Goal: Task Accomplishment & Management: Manage account settings

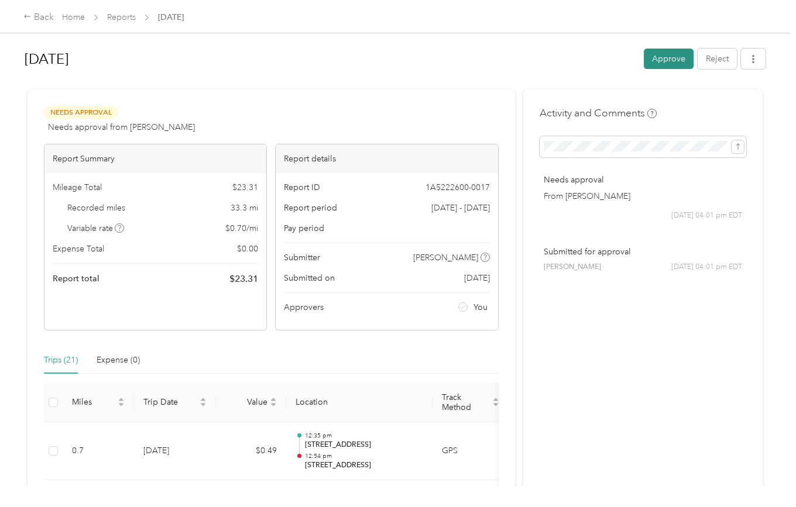
click at [663, 68] on button "Approve" at bounding box center [669, 59] width 50 height 20
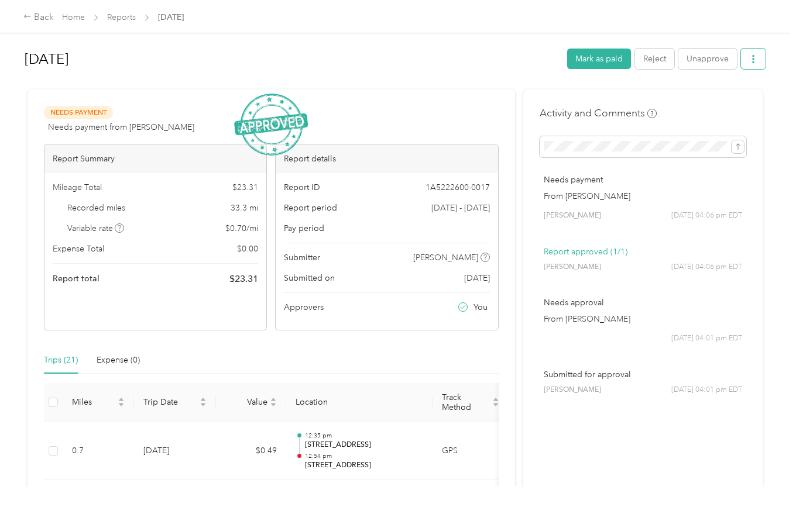
click at [751, 64] on button "button" at bounding box center [753, 59] width 25 height 20
click at [723, 106] on span "Download" at bounding box center [725, 102] width 39 height 12
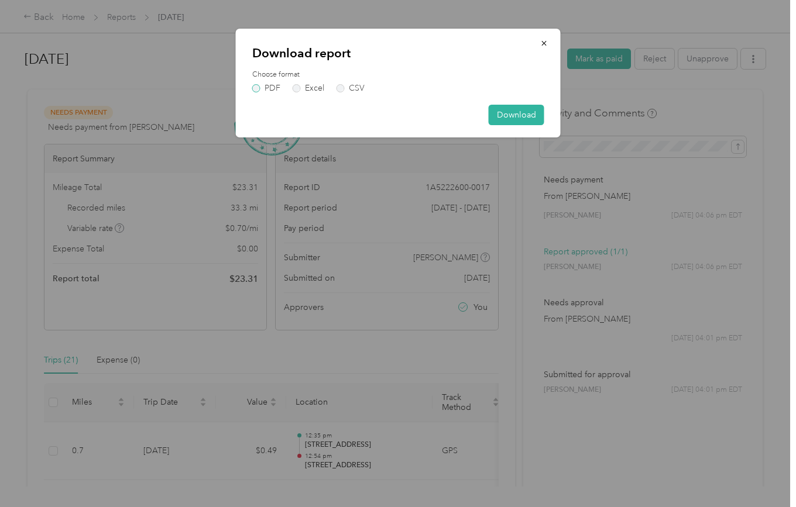
click at [269, 92] on label "PDF" at bounding box center [266, 88] width 28 height 8
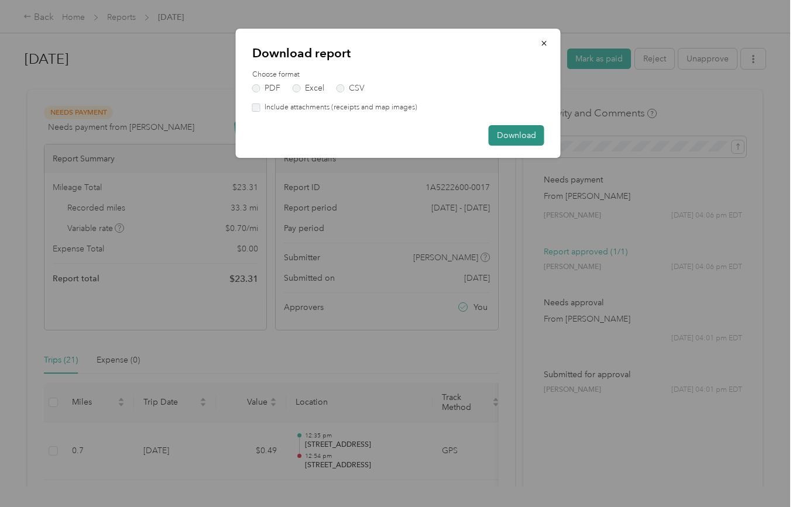
click at [533, 130] on button "Download" at bounding box center [517, 135] width 56 height 20
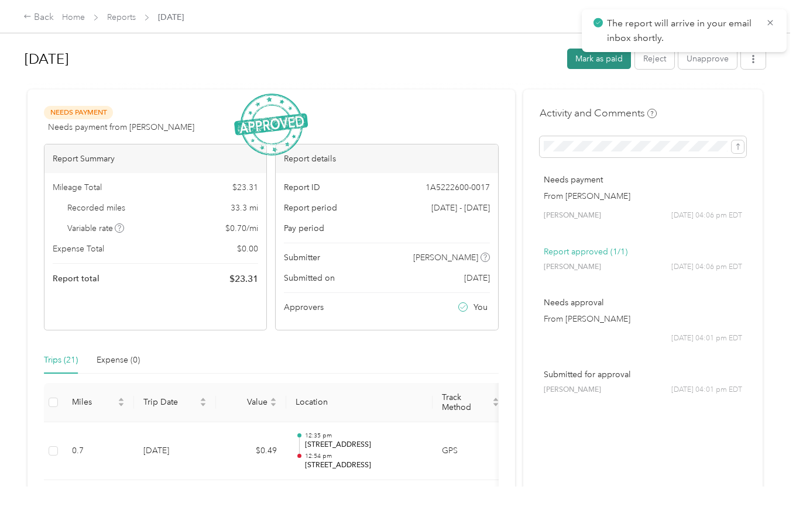
click at [599, 68] on button "Mark as paid" at bounding box center [599, 59] width 64 height 20
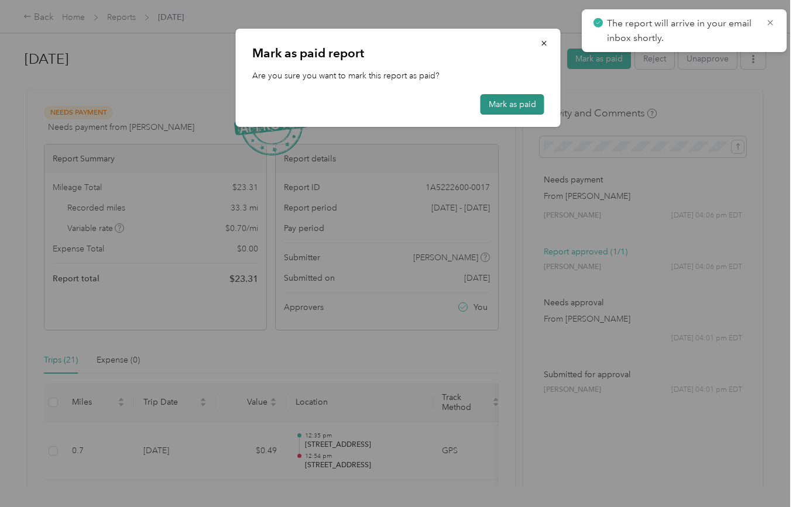
click at [501, 109] on button "Mark as paid" at bounding box center [512, 104] width 64 height 20
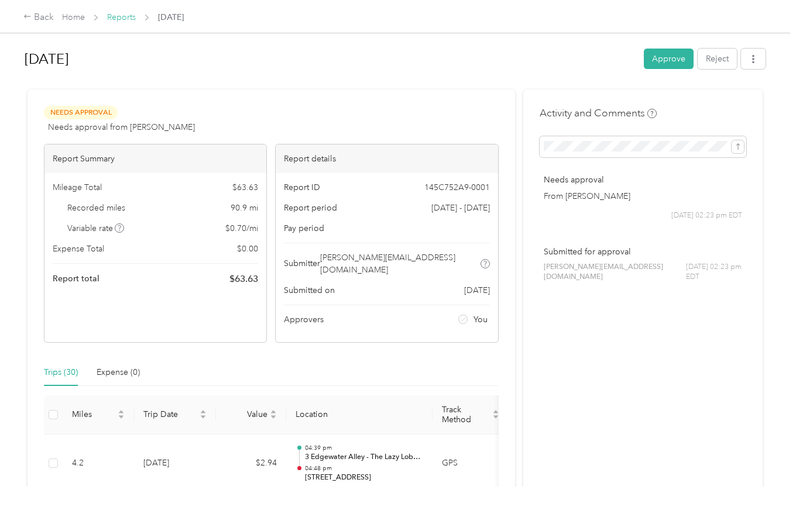
click at [129, 17] on link "Reports" at bounding box center [121, 17] width 29 height 10
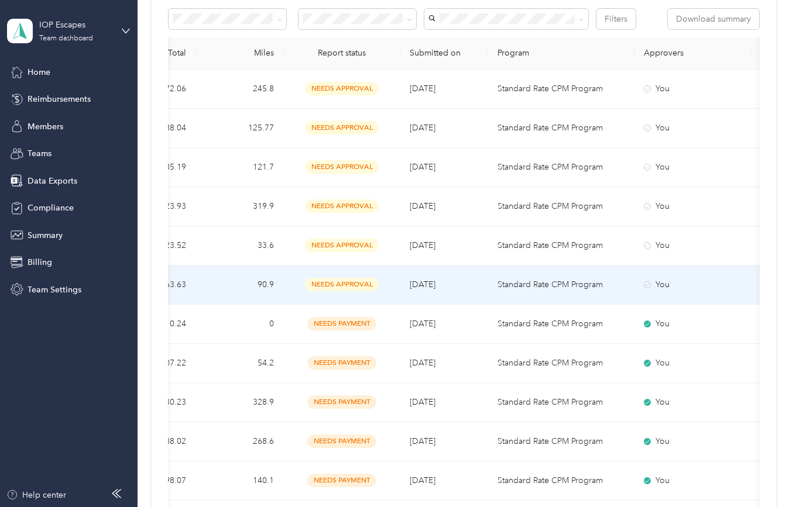
scroll to position [210, 0]
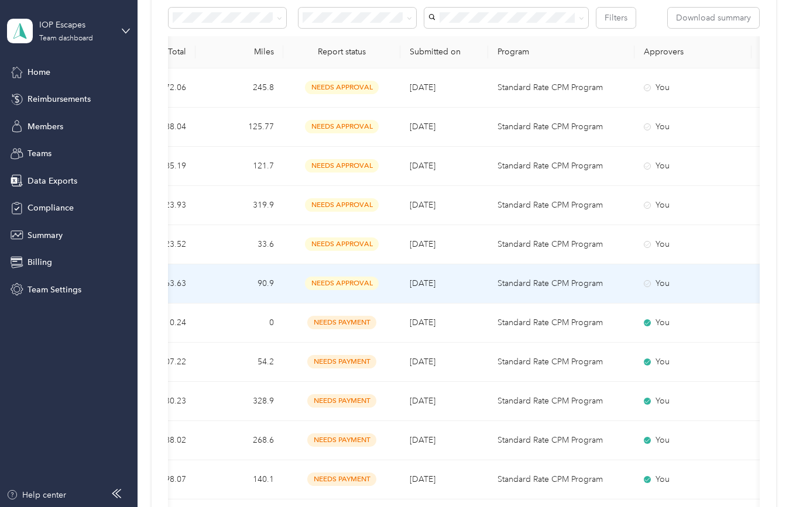
click at [652, 285] on div "You" at bounding box center [693, 283] width 98 height 13
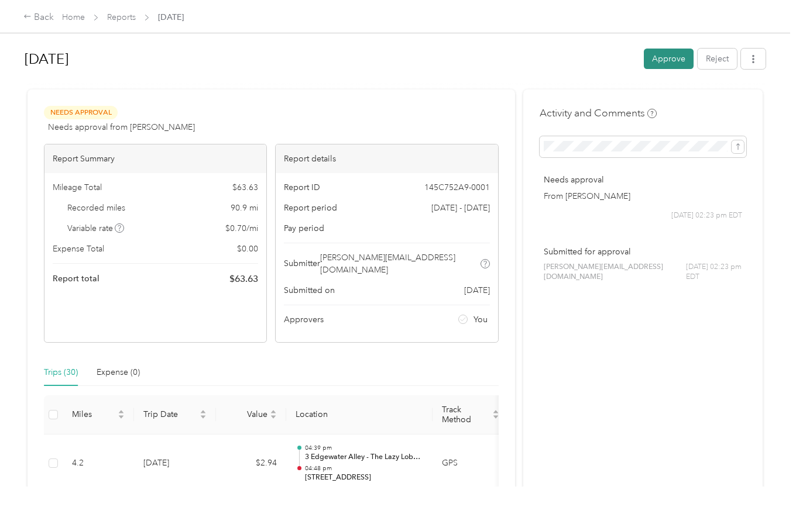
click at [672, 66] on button "Approve" at bounding box center [669, 59] width 50 height 20
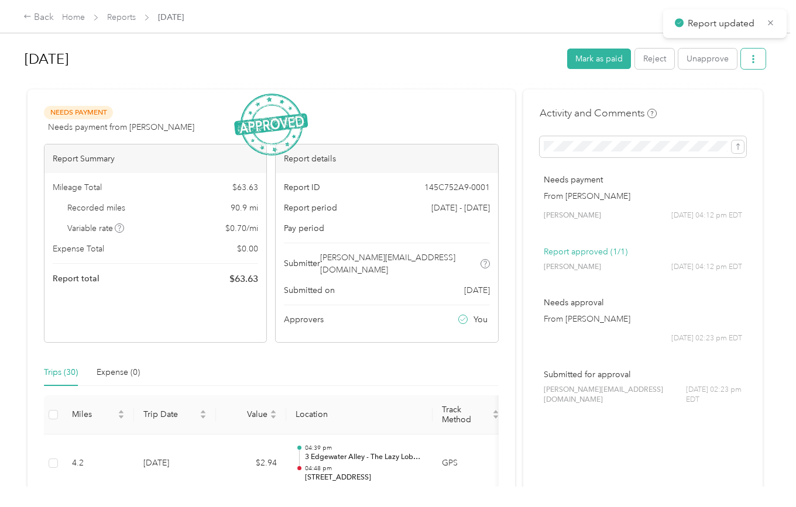
click at [754, 62] on icon "button" at bounding box center [753, 59] width 2 height 8
click at [731, 103] on span "Download" at bounding box center [725, 102] width 39 height 12
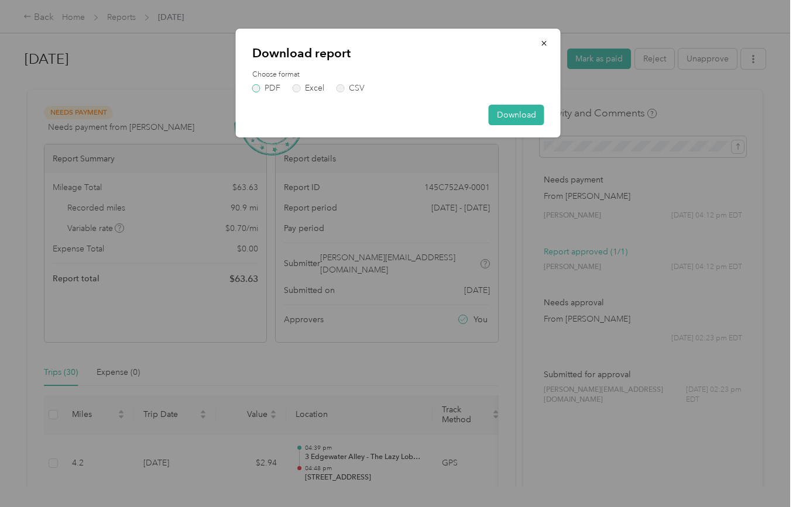
click at [268, 85] on label "PDF" at bounding box center [266, 88] width 28 height 8
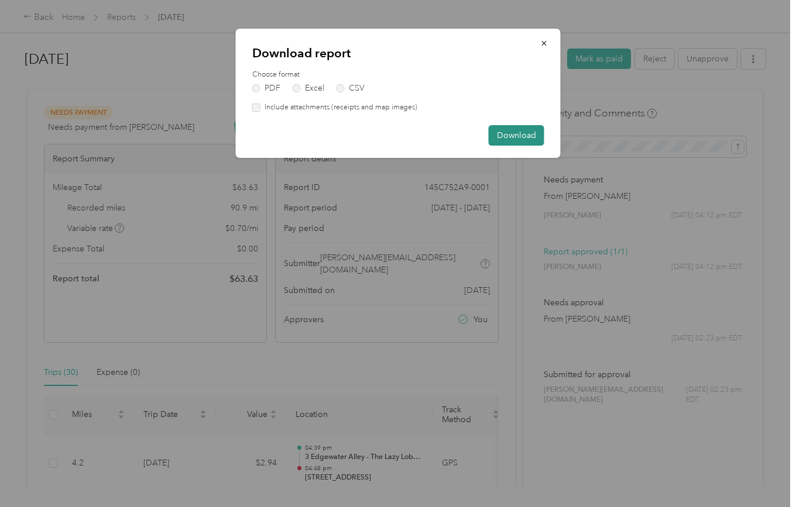
click at [531, 134] on button "Download" at bounding box center [517, 135] width 56 height 20
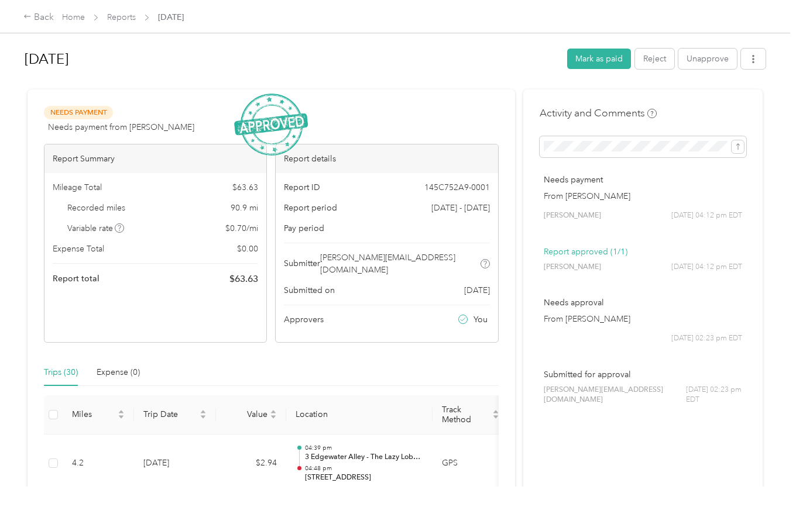
click at [128, 24] on div "Back Home Reports Mar 2025" at bounding box center [103, 18] width 160 height 14
click at [125, 20] on link "Reports" at bounding box center [121, 17] width 29 height 10
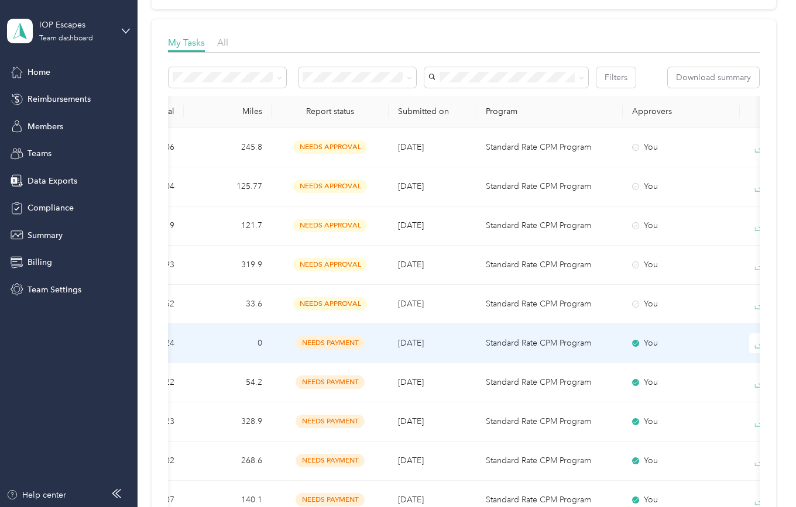
scroll to position [0, 376]
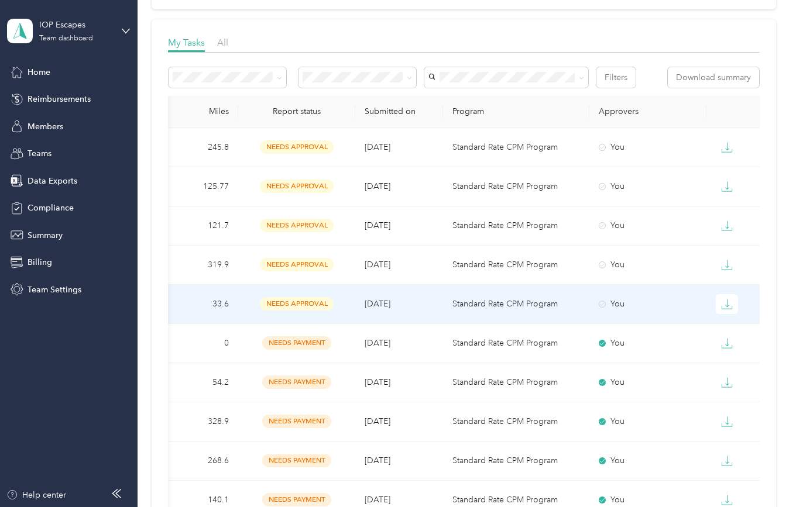
click at [616, 308] on div "You" at bounding box center [648, 304] width 98 height 13
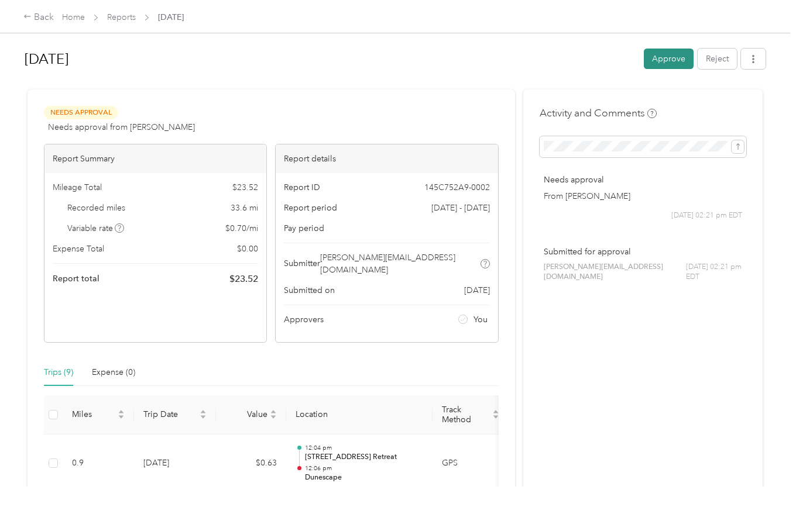
click at [683, 67] on button "Approve" at bounding box center [669, 59] width 50 height 20
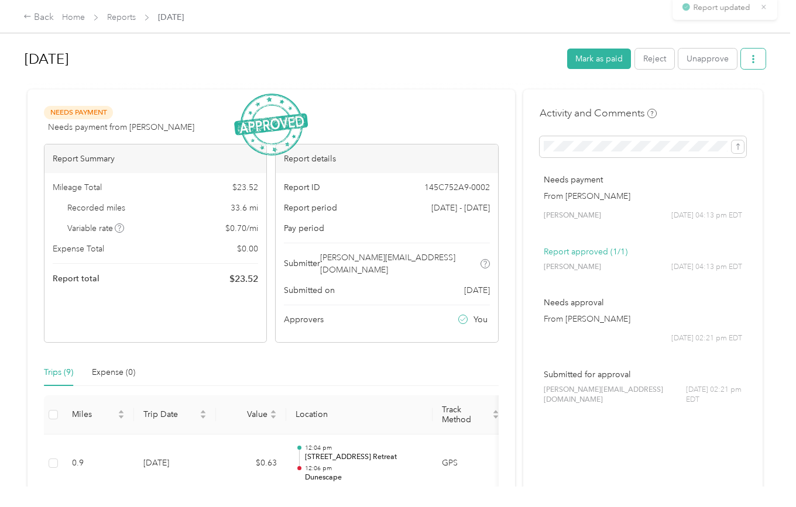
click at [758, 50] on button "button" at bounding box center [753, 59] width 25 height 20
click at [729, 97] on span "Download" at bounding box center [725, 102] width 39 height 12
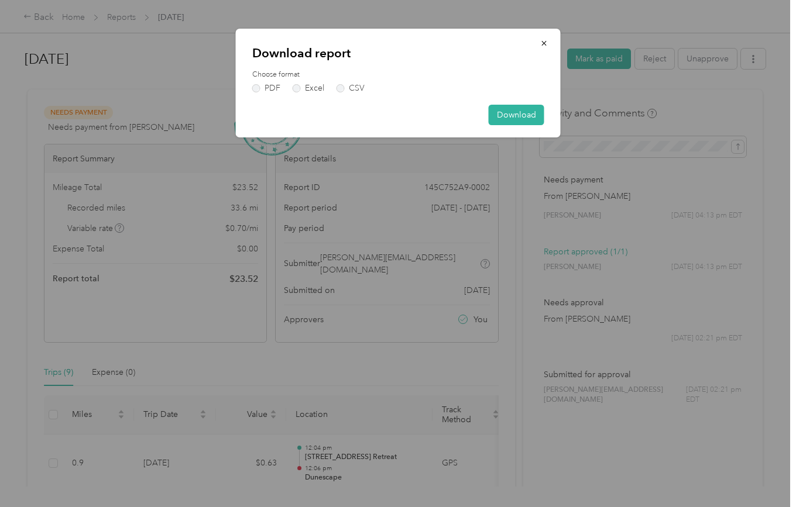
click at [259, 81] on div "Choose format PDF Excel CSV" at bounding box center [398, 81] width 292 height 23
click at [259, 85] on label "PDF" at bounding box center [266, 88] width 28 height 8
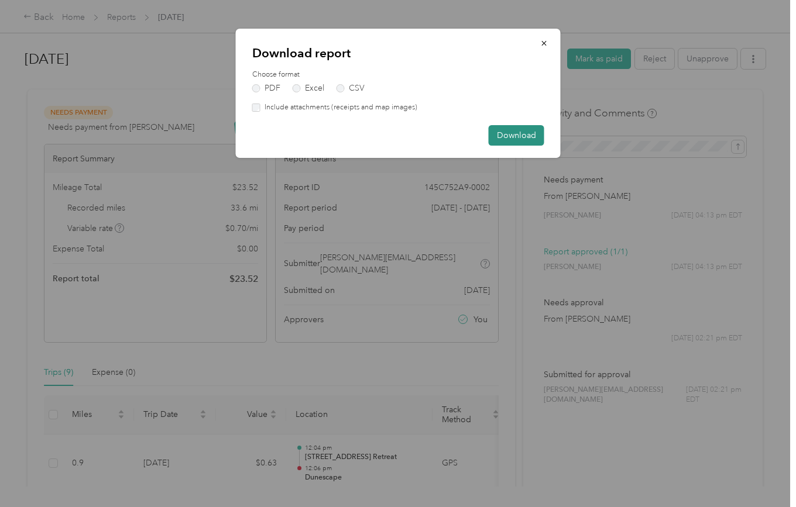
click at [511, 135] on button "Download" at bounding box center [517, 135] width 56 height 20
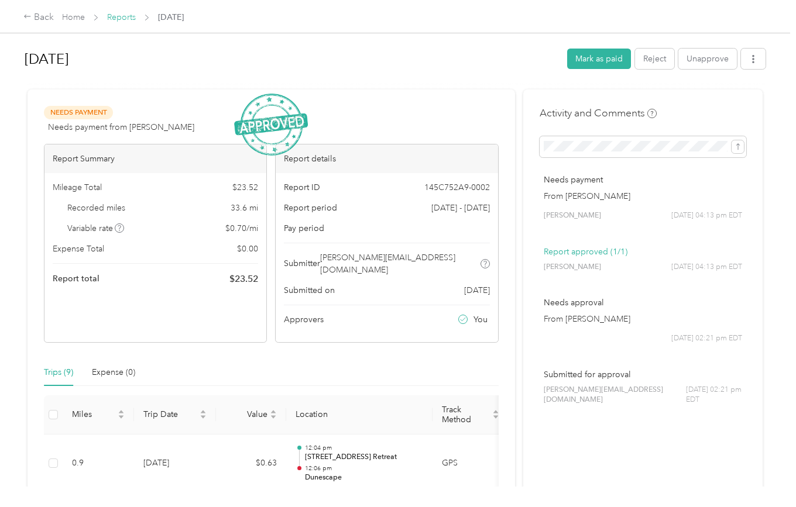
click at [123, 19] on link "Reports" at bounding box center [121, 17] width 29 height 10
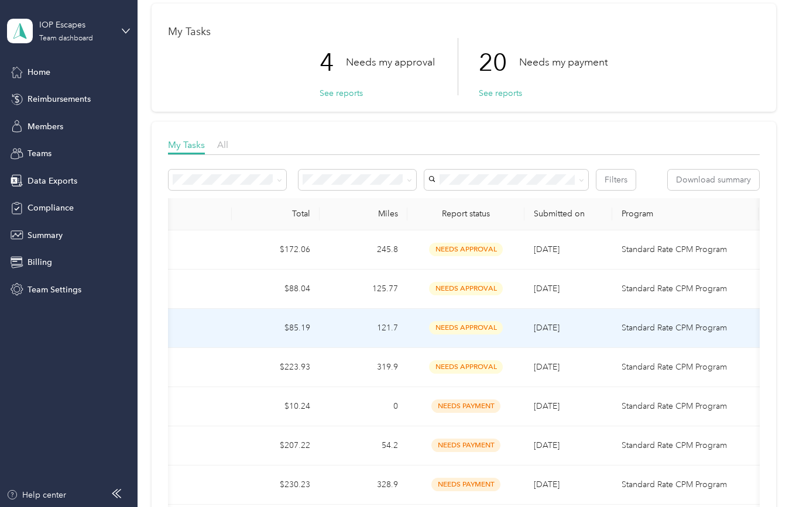
scroll to position [0, 376]
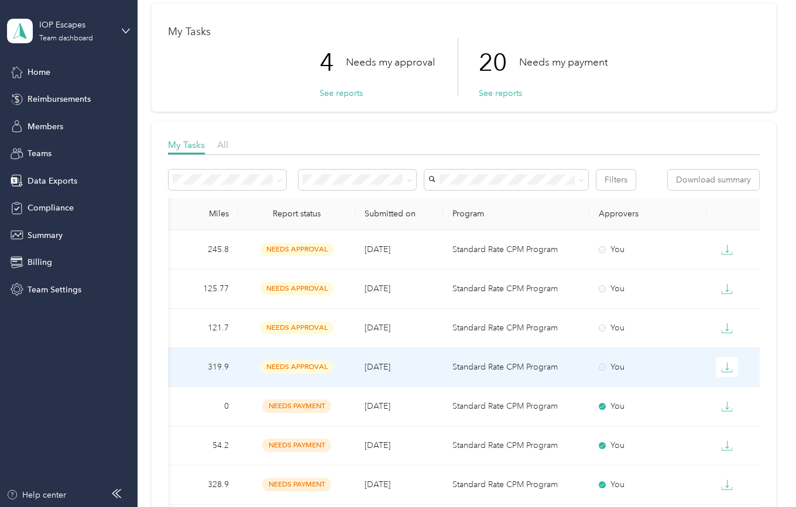
click at [614, 370] on div "You" at bounding box center [648, 367] width 98 height 13
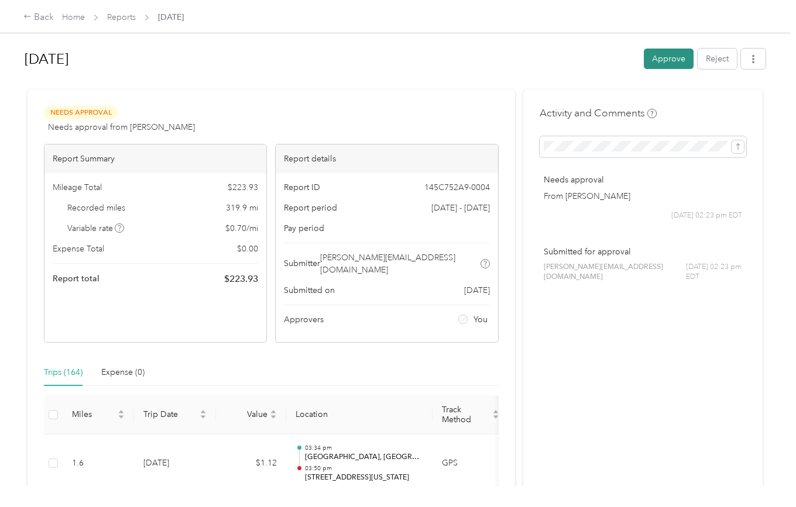
click at [678, 60] on button "Approve" at bounding box center [669, 59] width 50 height 20
click at [755, 65] on button "button" at bounding box center [753, 59] width 25 height 20
click at [733, 102] on span "Download" at bounding box center [725, 102] width 39 height 12
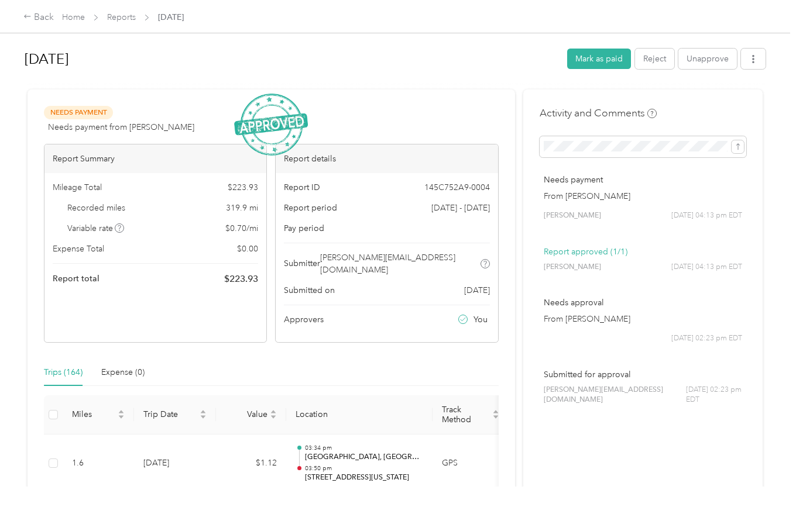
click at [107, 19] on div "Home Reports Jun 2025" at bounding box center [123, 17] width 122 height 12
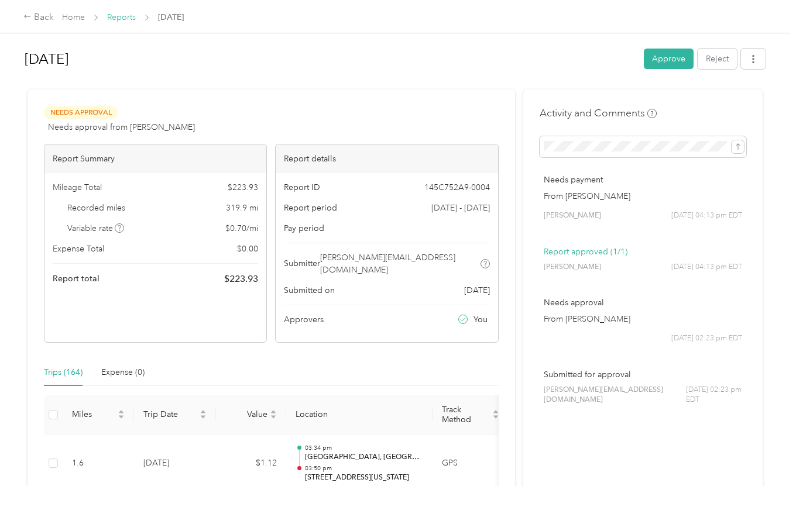
click at [118, 18] on link "Reports" at bounding box center [121, 17] width 29 height 10
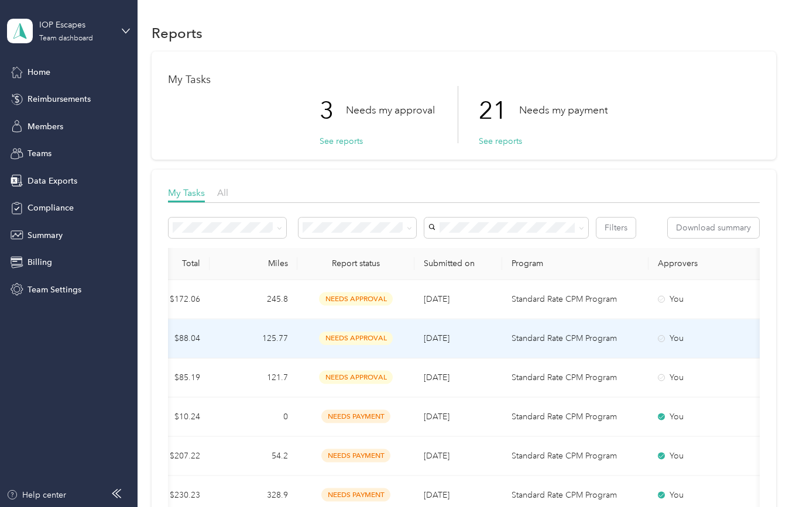
scroll to position [0, 376]
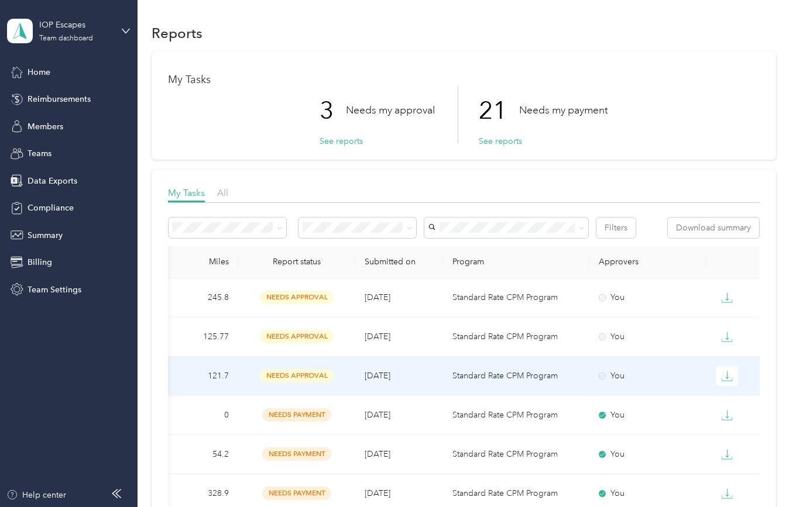
click at [561, 375] on p "Standard Rate CPM Program" at bounding box center [516, 376] width 128 height 13
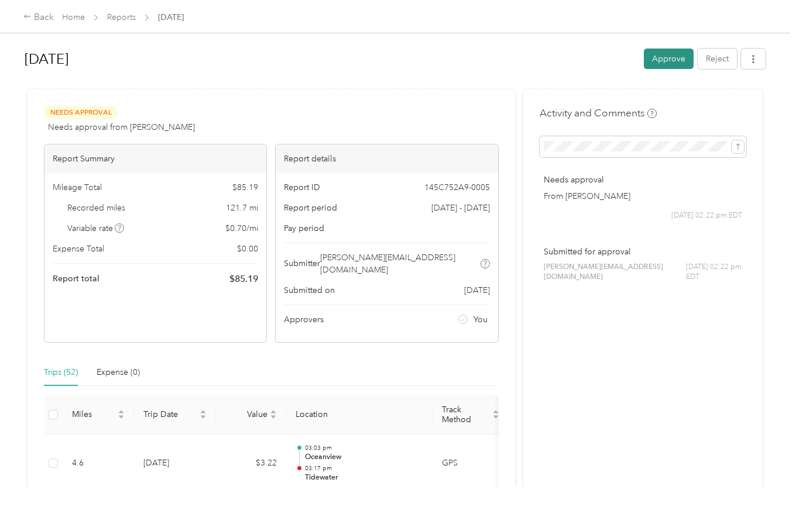
click at [672, 60] on button "Approve" at bounding box center [669, 59] width 50 height 20
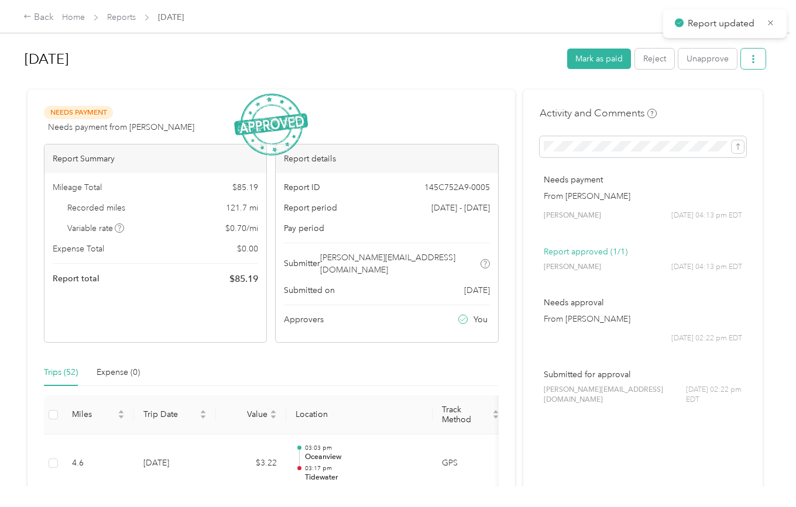
click at [752, 64] on button "button" at bounding box center [753, 59] width 25 height 20
click at [731, 101] on span "Download" at bounding box center [725, 102] width 39 height 12
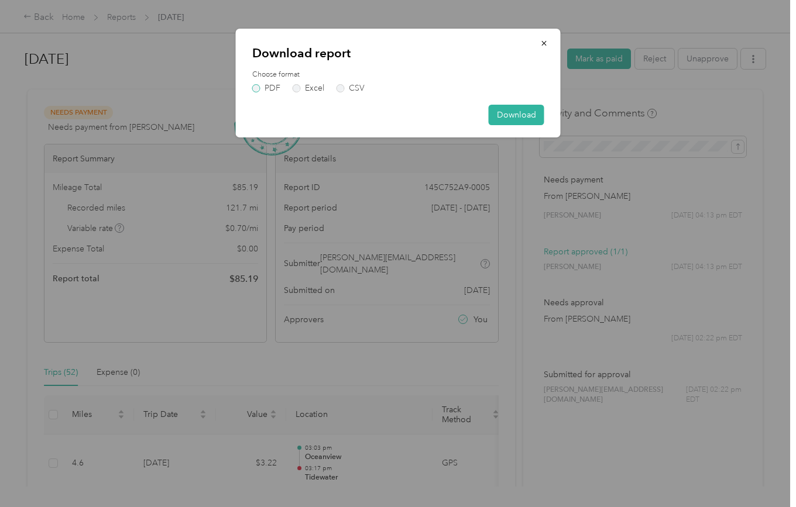
click at [253, 90] on label "PDF" at bounding box center [266, 88] width 28 height 8
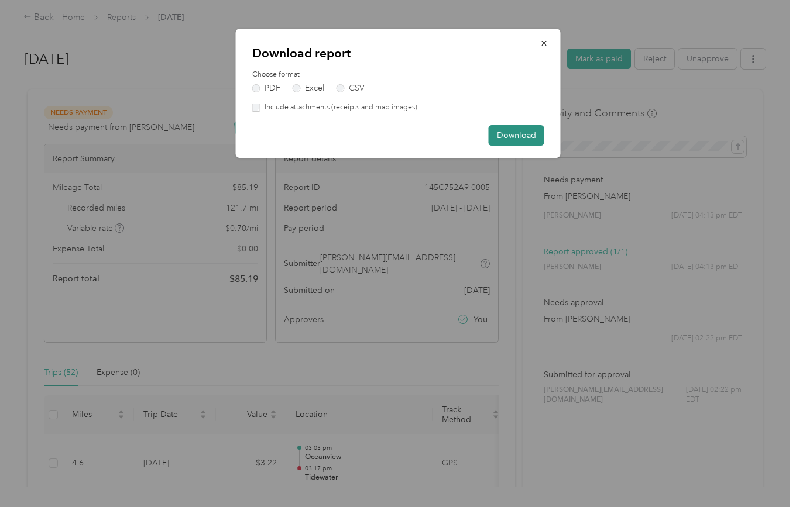
click at [514, 130] on button "Download" at bounding box center [517, 135] width 56 height 20
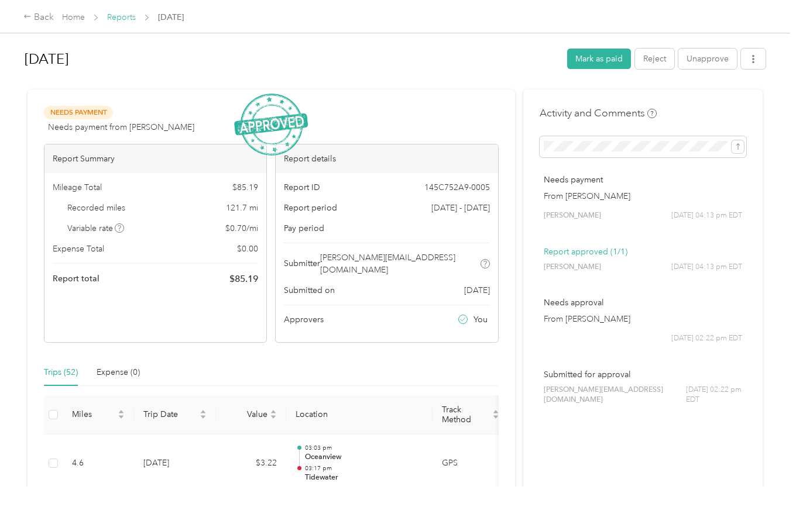
click at [126, 20] on link "Reports" at bounding box center [121, 17] width 29 height 10
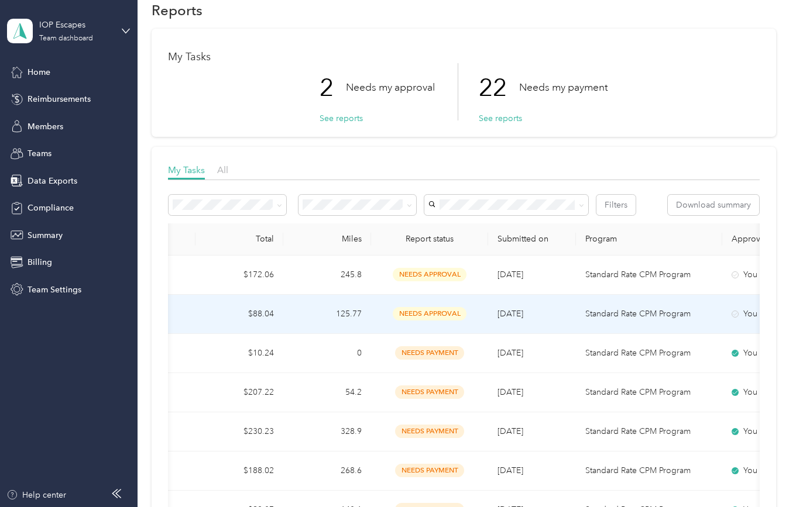
scroll to position [0, 296]
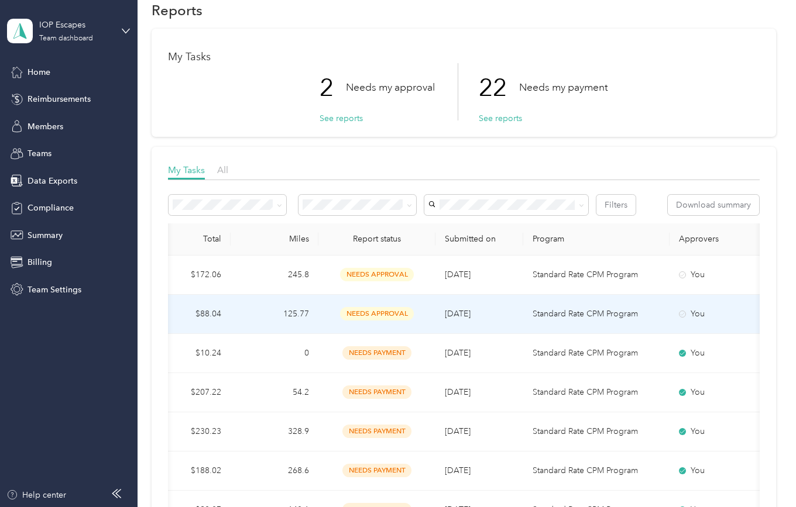
click at [627, 313] on p "Standard Rate CPM Program" at bounding box center [597, 314] width 128 height 13
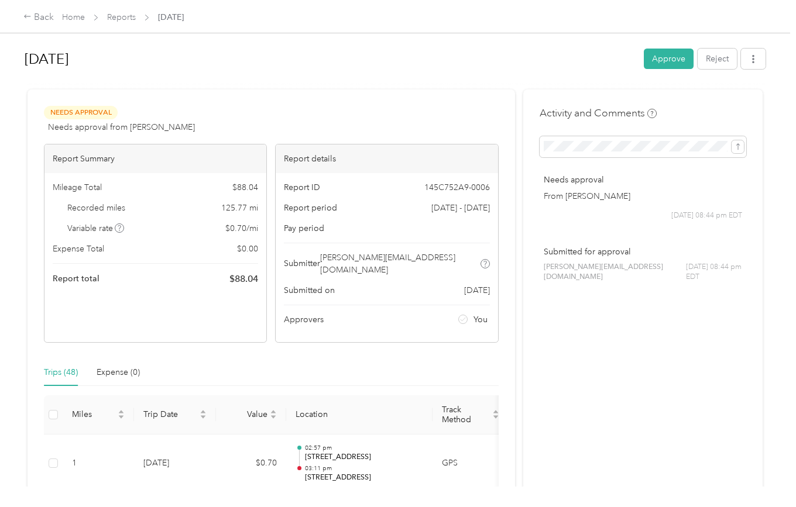
click at [671, 57] on button "Approve" at bounding box center [669, 59] width 50 height 20
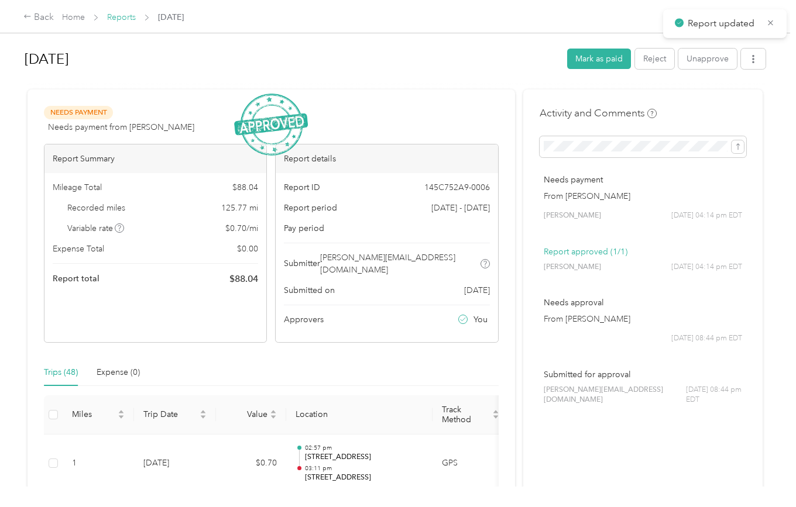
click at [119, 17] on link "Reports" at bounding box center [121, 17] width 29 height 10
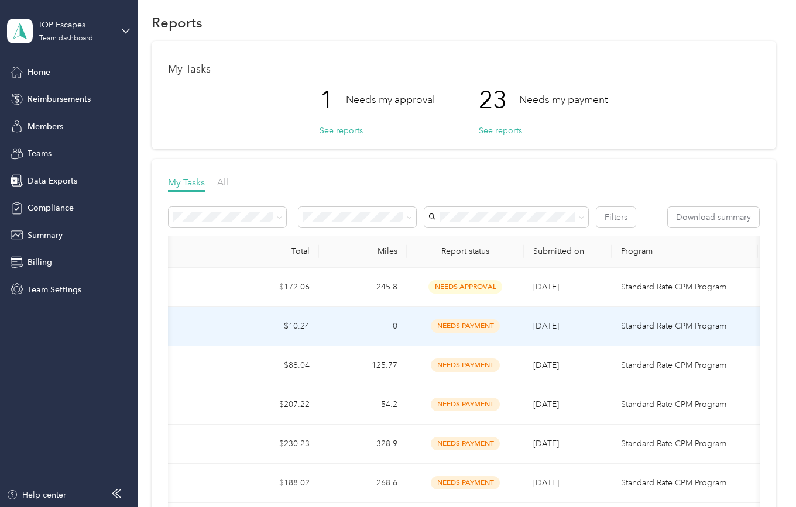
scroll to position [0, 376]
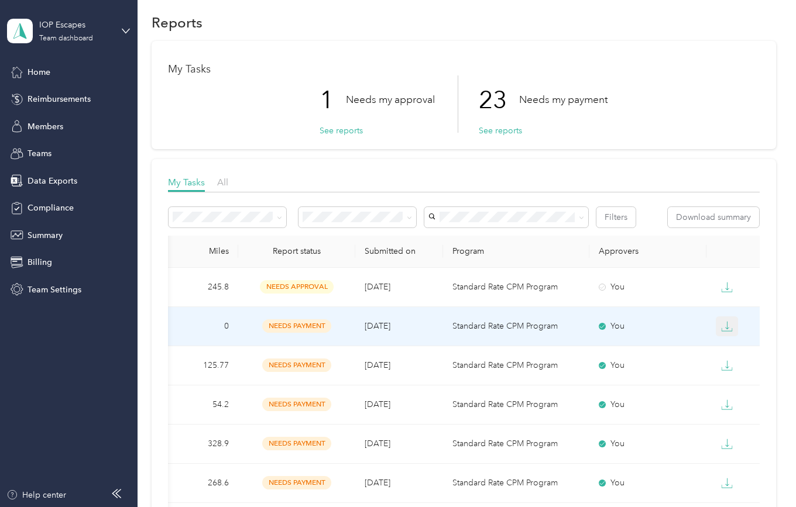
click at [730, 330] on icon "button" at bounding box center [727, 327] width 12 height 12
click at [725, 345] on div "PDF" at bounding box center [736, 348] width 25 height 12
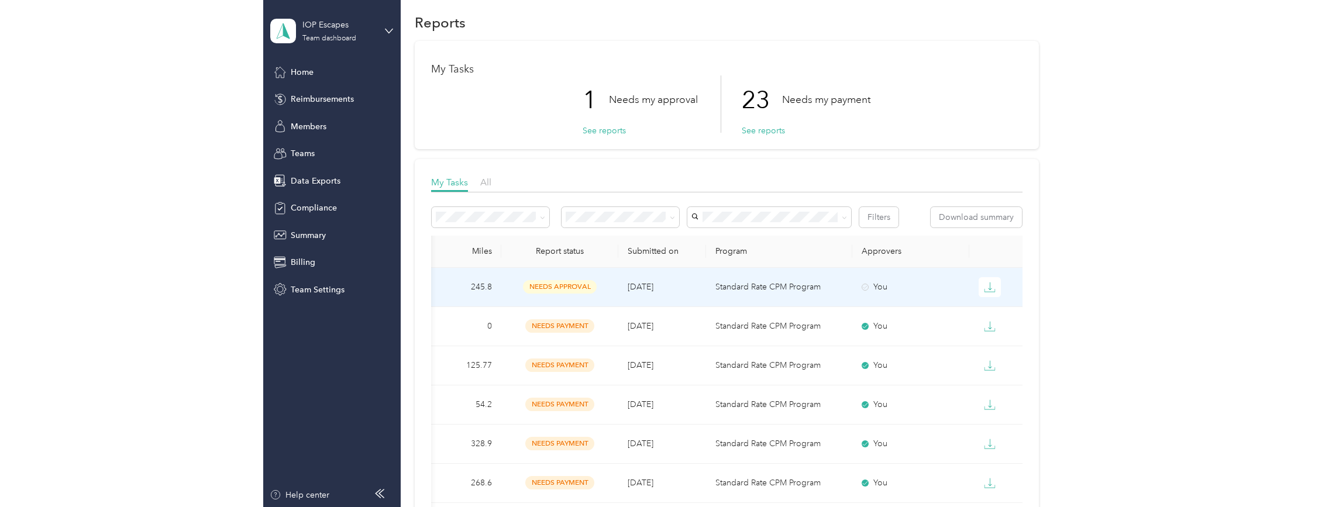
scroll to position [10, 0]
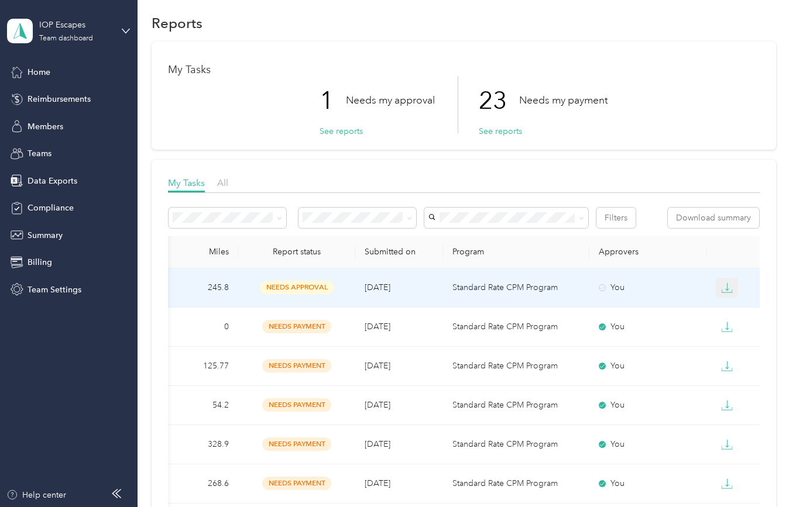
click at [730, 280] on button "button" at bounding box center [727, 288] width 22 height 20
click at [730, 310] on div "PDF" at bounding box center [736, 309] width 25 height 12
click at [607, 286] on div "You" at bounding box center [648, 287] width 98 height 13
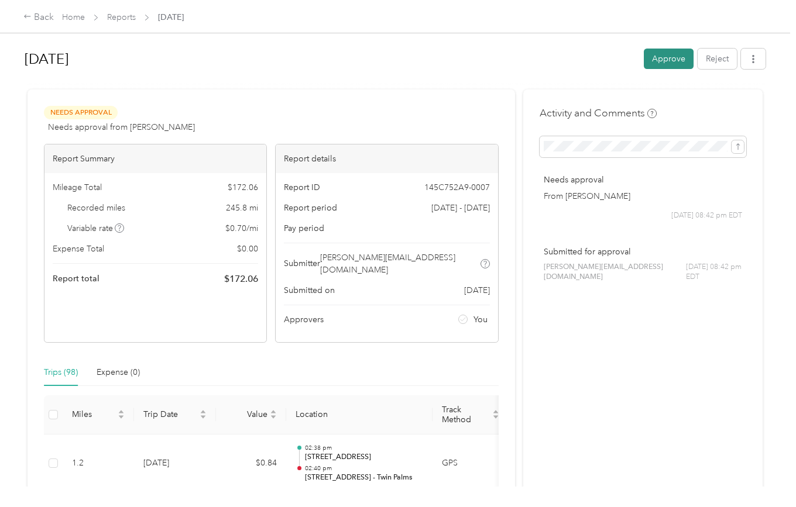
click at [664, 66] on button "Approve" at bounding box center [669, 59] width 50 height 20
click at [119, 16] on link "Reports" at bounding box center [121, 17] width 29 height 10
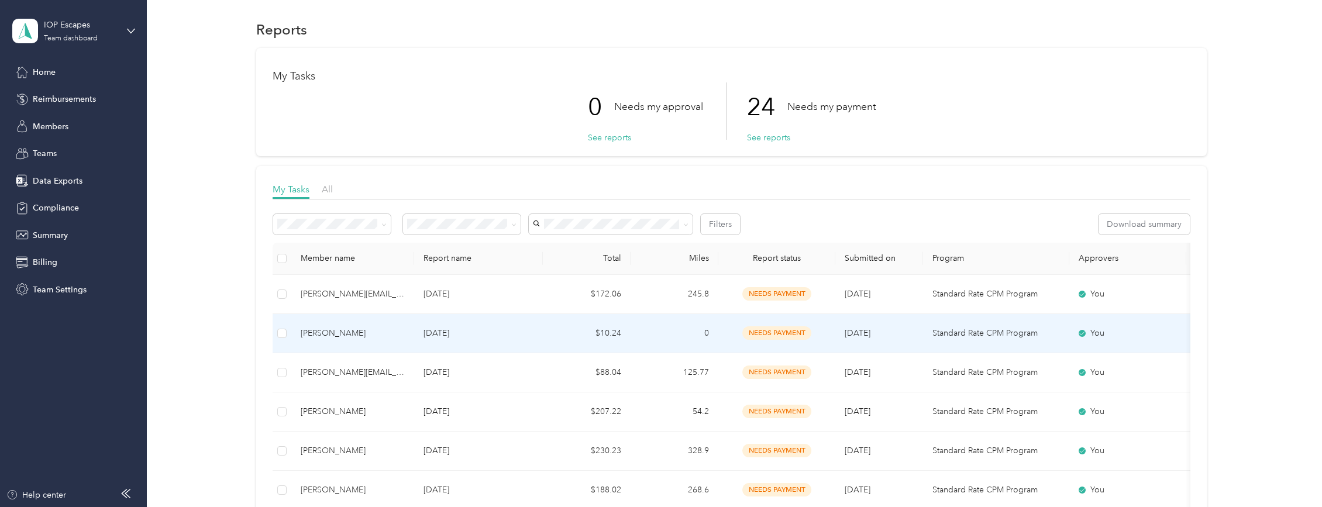
scroll to position [2, 0]
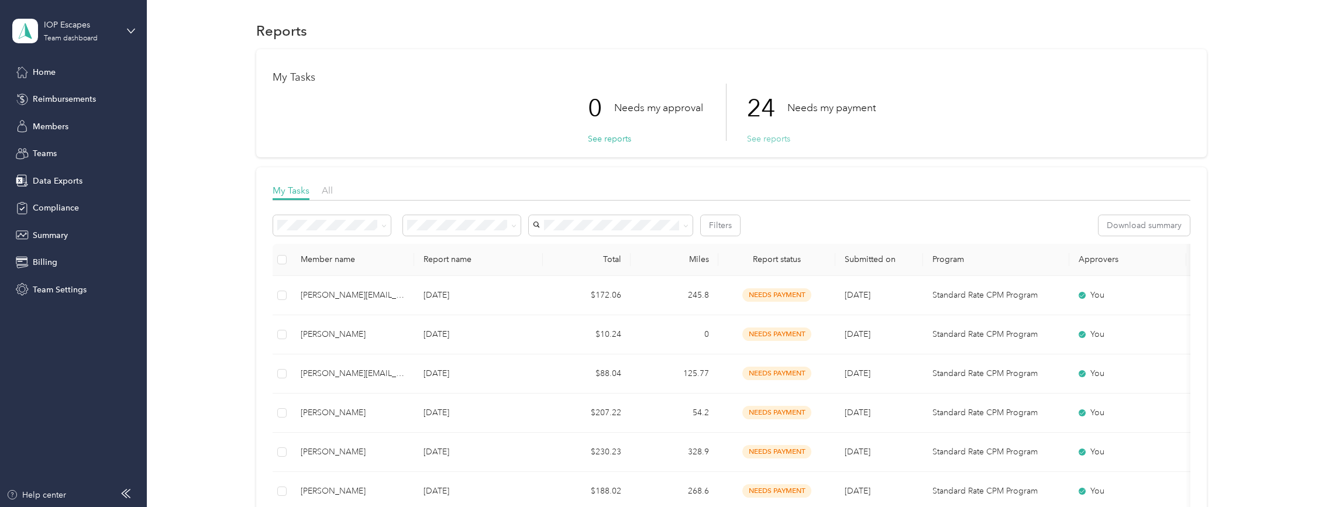
click at [766, 135] on button "See reports" at bounding box center [768, 139] width 43 height 12
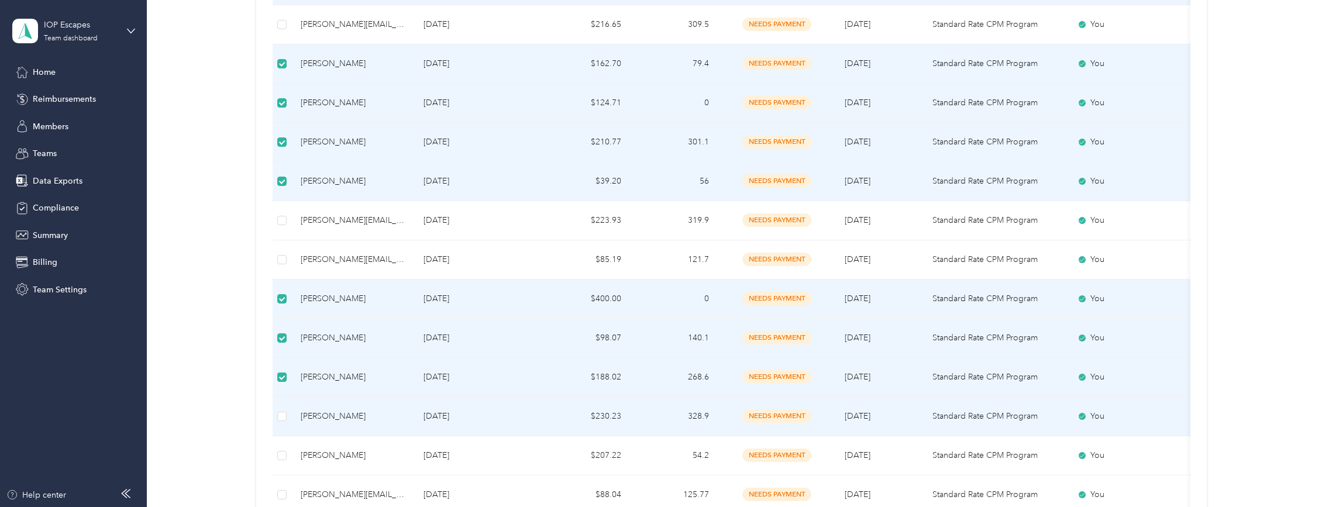
scroll to position [637, 0]
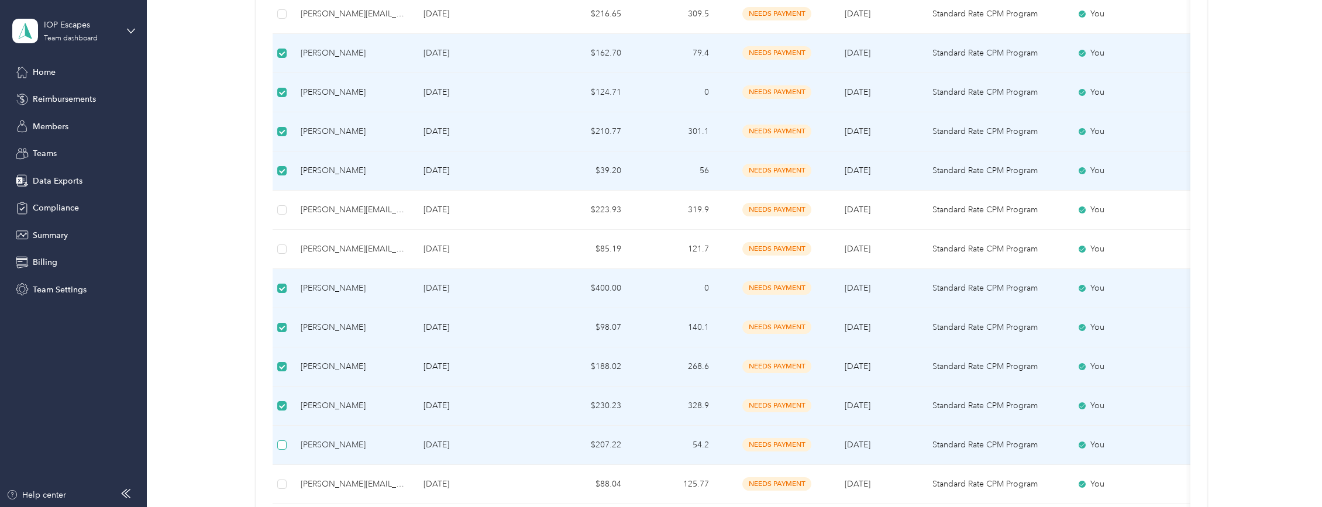
click at [287, 440] on label at bounding box center [281, 445] width 9 height 13
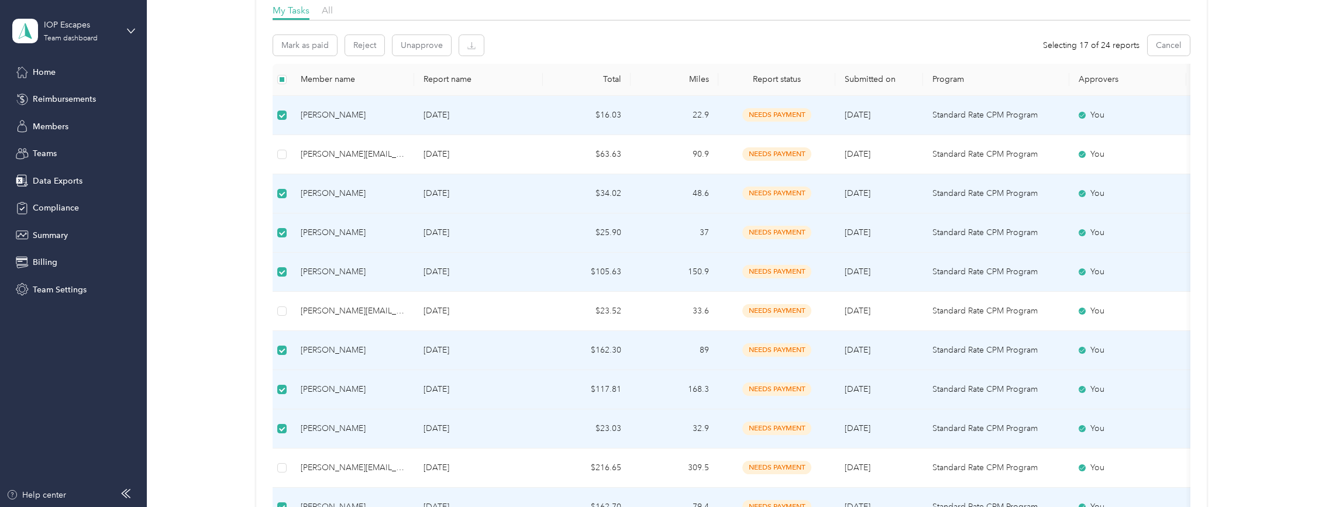
scroll to position [192, 0]
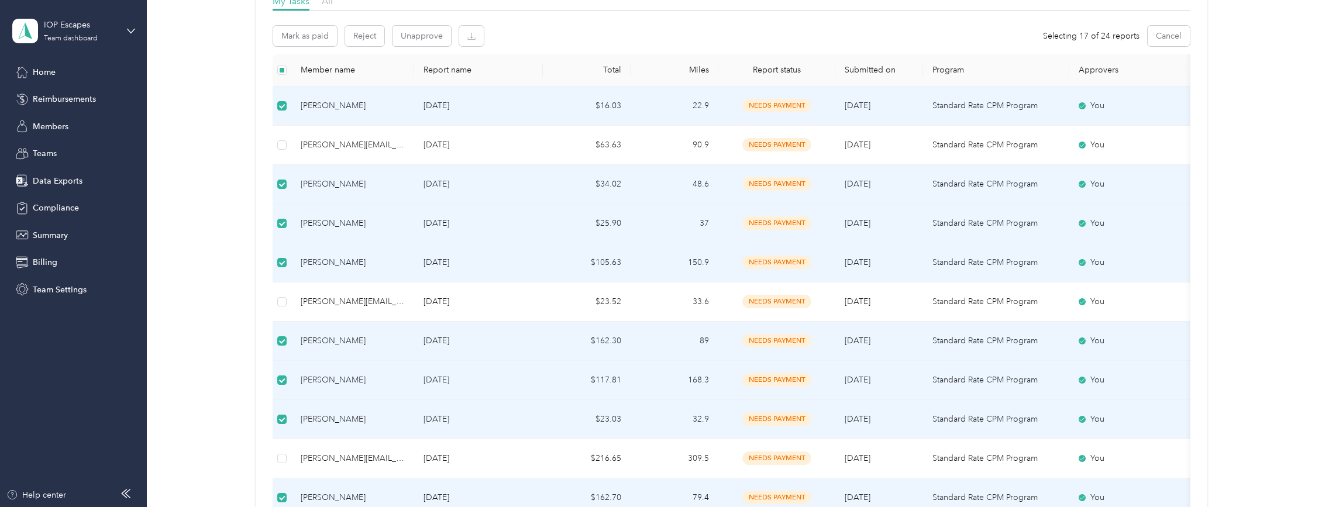
click at [795, 71] on th "Submitted on" at bounding box center [880, 70] width 88 height 32
click at [795, 74] on th "Submitted on" at bounding box center [880, 70] width 88 height 32
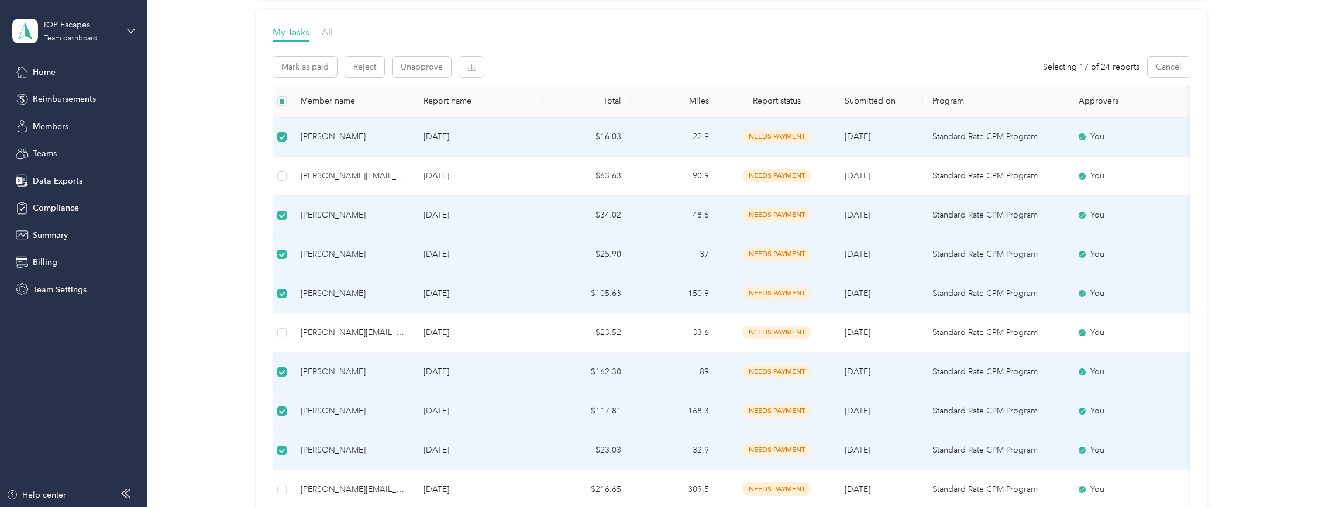
scroll to position [36, 0]
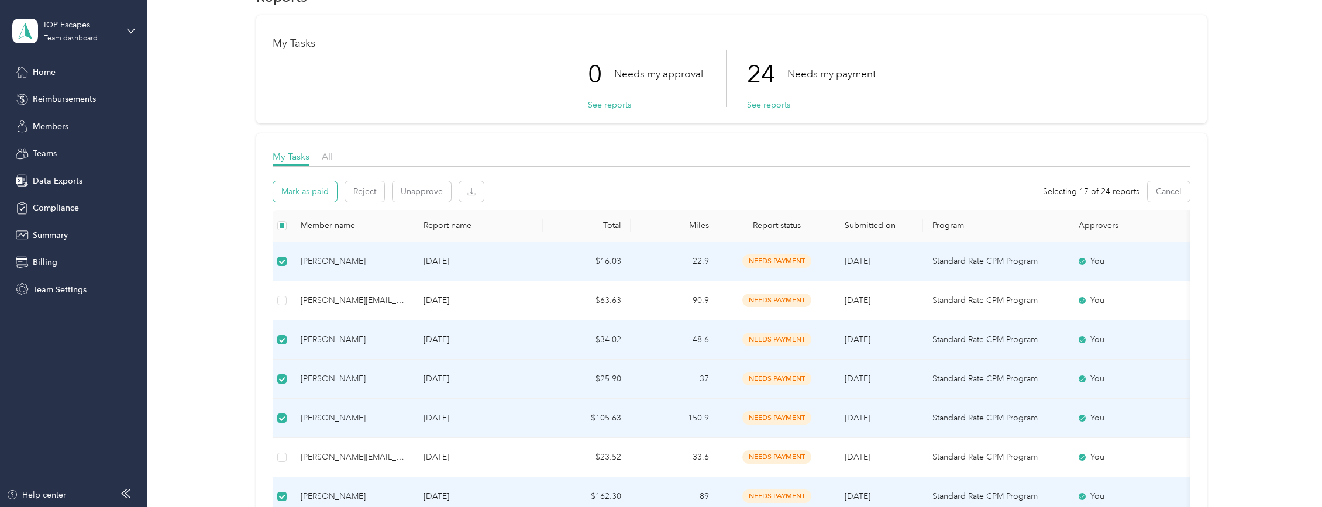
click at [316, 201] on button "Mark as paid" at bounding box center [305, 191] width 64 height 20
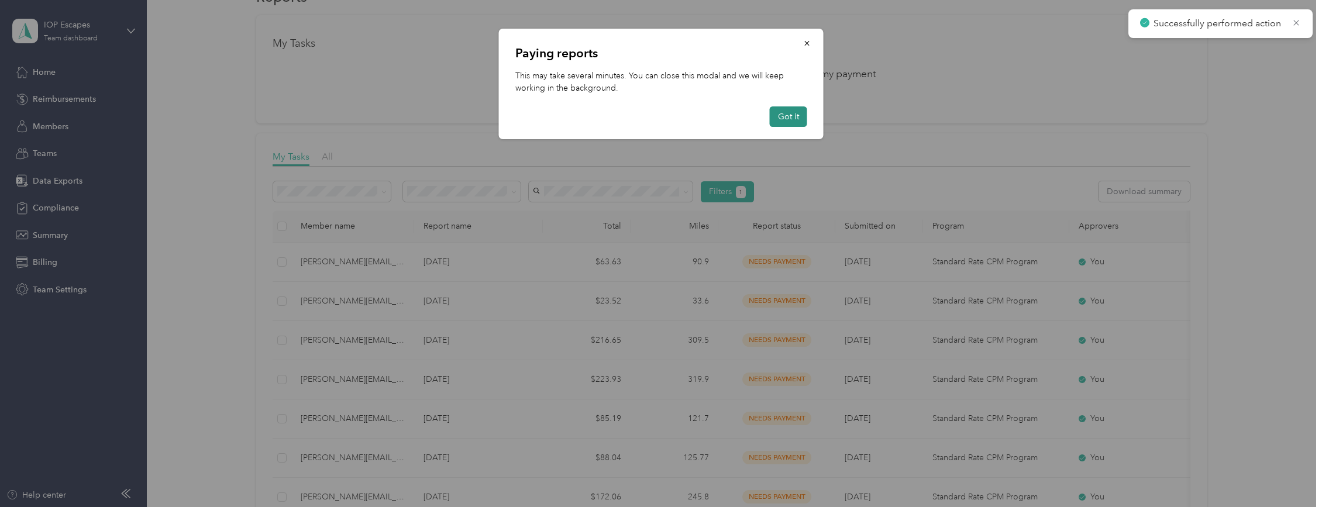
click at [789, 121] on button "Got it" at bounding box center [788, 117] width 37 height 20
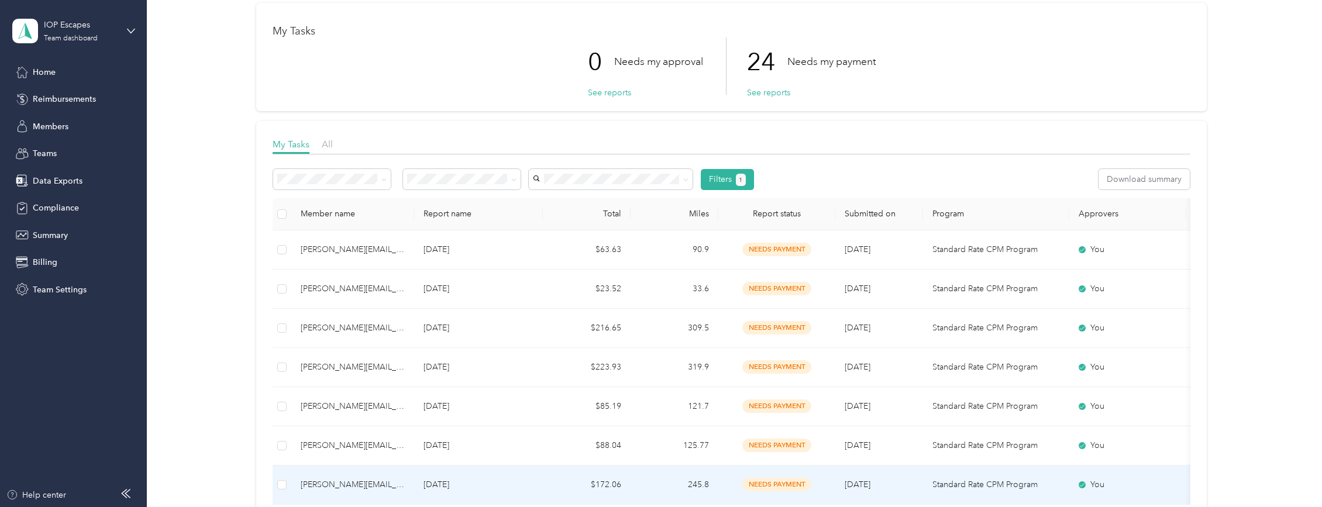
scroll to position [88, 0]
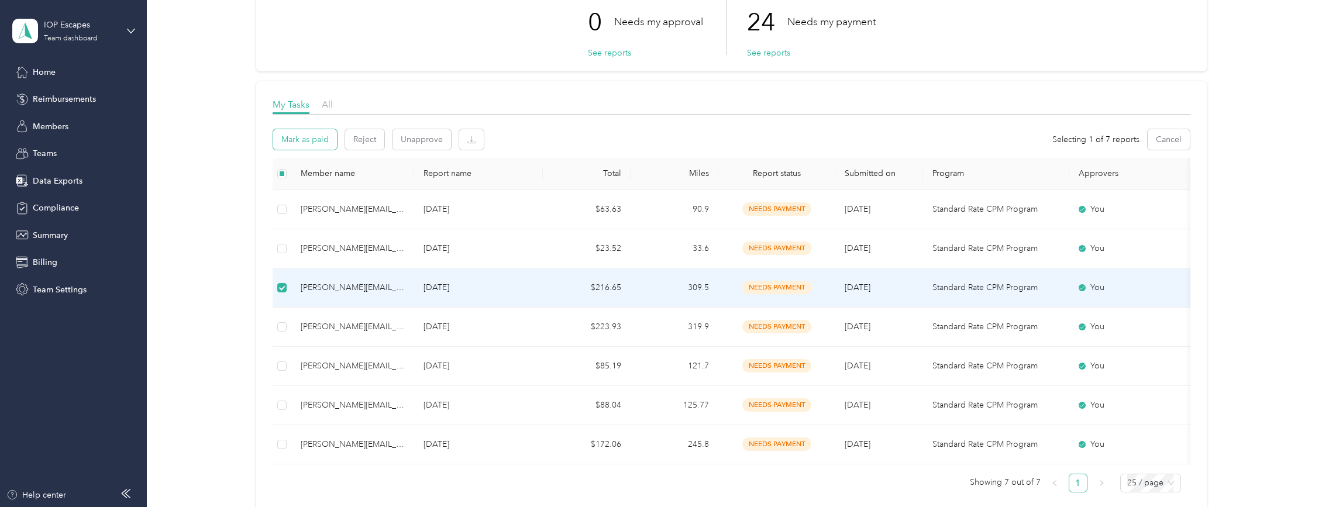
click at [312, 139] on button "Mark as paid" at bounding box center [305, 139] width 64 height 20
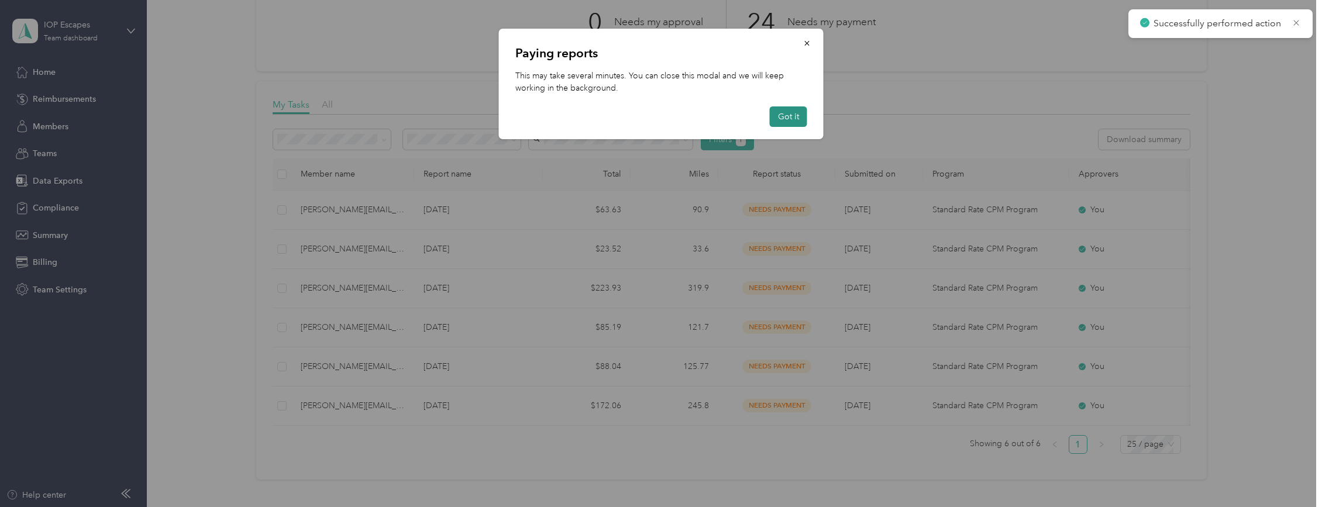
click at [781, 121] on button "Got it" at bounding box center [788, 117] width 37 height 20
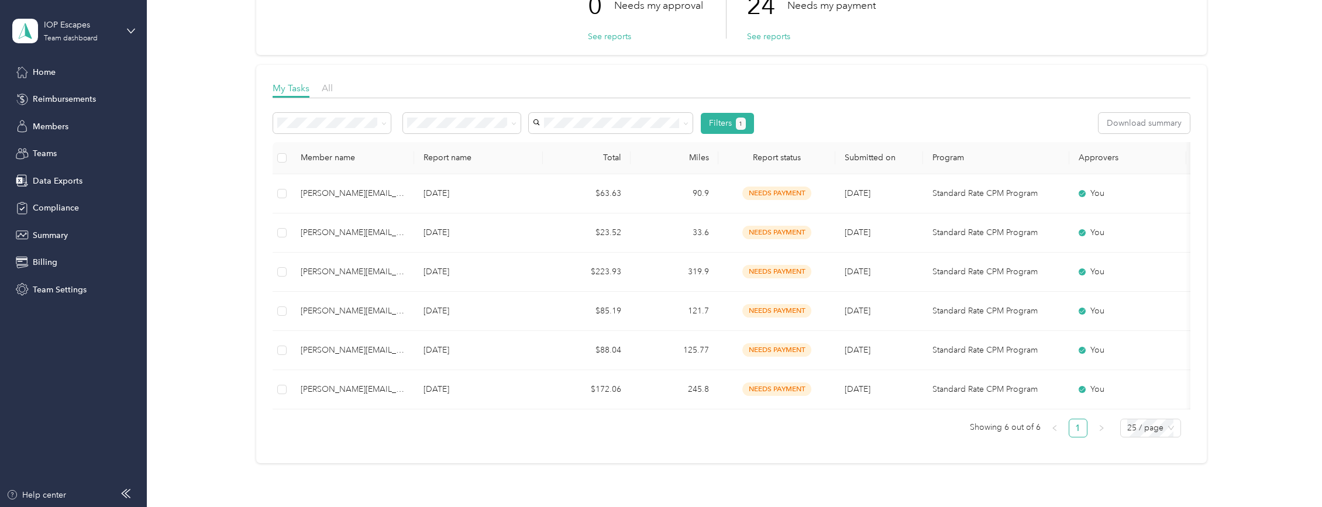
scroll to position [94, 0]
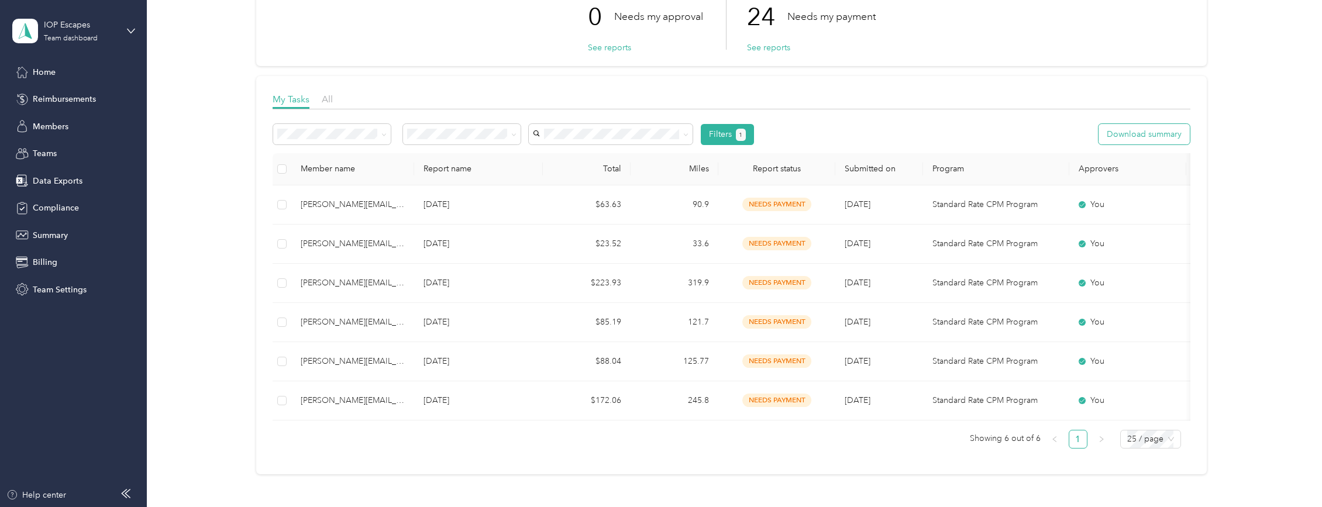
click at [795, 134] on button "Download summary" at bounding box center [1144, 134] width 91 height 20
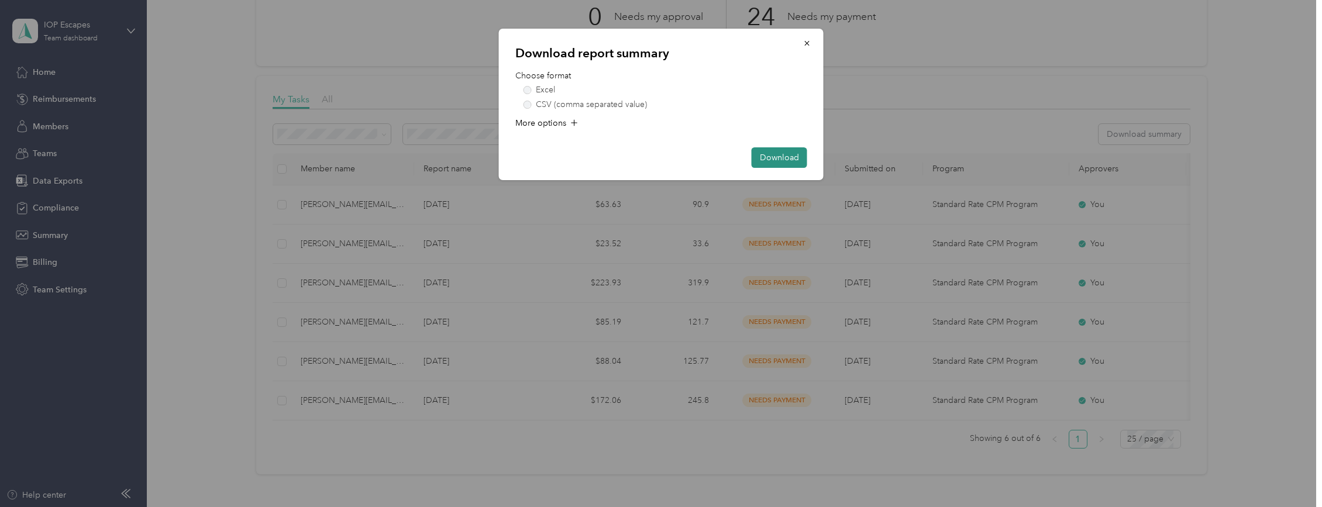
click at [784, 160] on button "Download" at bounding box center [780, 157] width 56 height 20
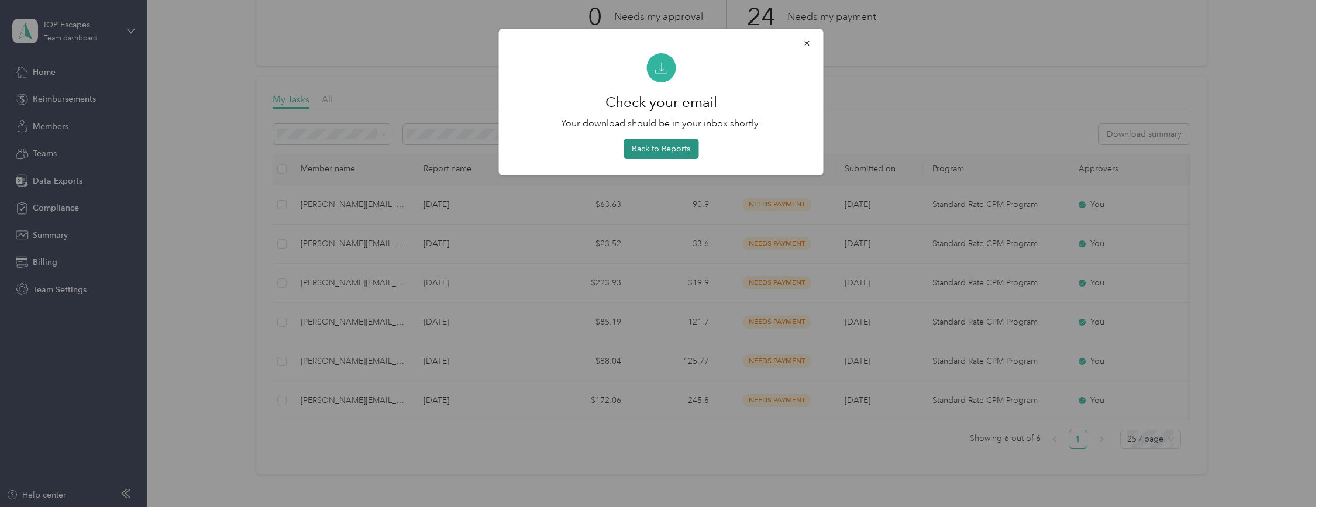
click at [657, 147] on button "Back to Reports" at bounding box center [661, 149] width 75 height 20
